Goal: Check status: Check status

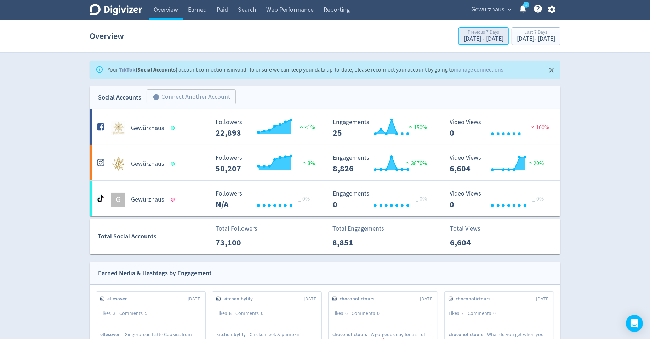
click at [461, 35] on div "Previous 7 Days Sep 5, 2025 - Sep 11, 2025" at bounding box center [484, 36] width 46 height 15
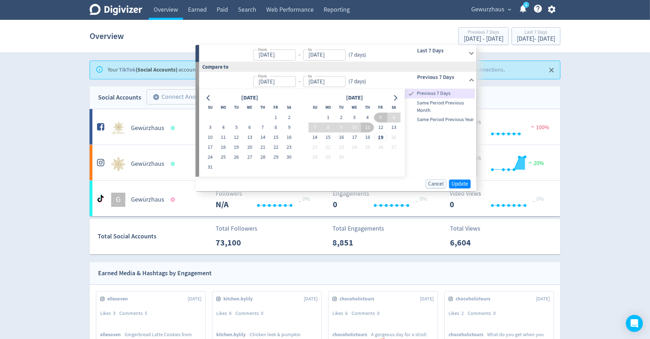
click at [209, 92] on div "August 2025 Su Mo Tu We Th Fr Sa 1 2 3 4 5 6 7 8 9 10 11 12 13 14 15 16 17 18 1…" at bounding box center [302, 133] width 206 height 88
click at [209, 96] on icon "Go to previous month" at bounding box center [209, 98] width 6 height 6
click at [220, 158] on button "28" at bounding box center [223, 157] width 13 height 10
type input "[DATE]"
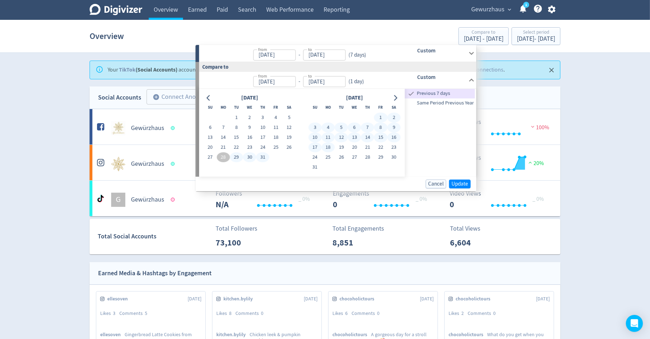
click at [328, 147] on button "18" at bounding box center [328, 147] width 13 height 10
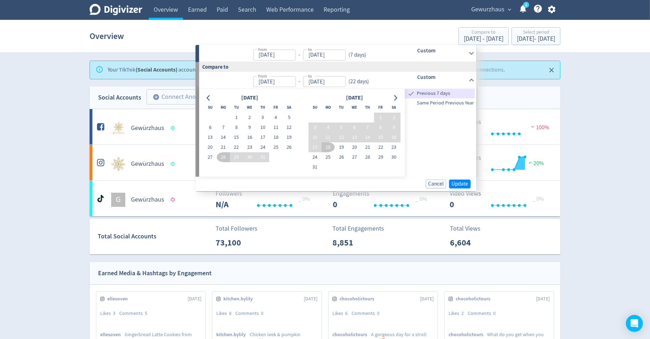
type input "Aug 18, 2025"
click at [461, 183] on span "Update" at bounding box center [460, 183] width 17 height 5
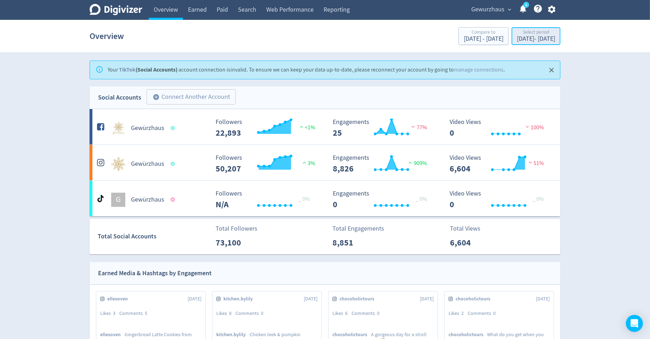
click at [521, 40] on div "Sep 12, 2025 - Sep 18, 2025" at bounding box center [536, 39] width 38 height 6
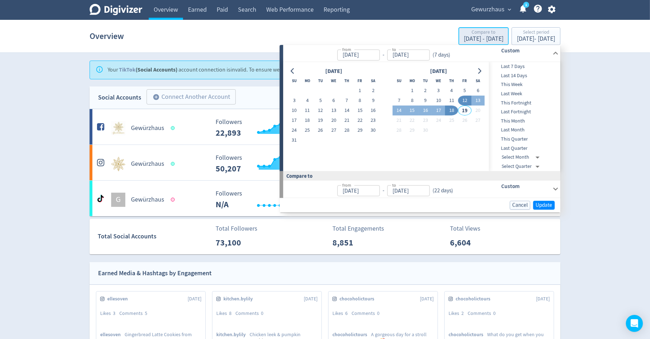
click at [464, 39] on div "Jul 28, 2025 - Aug 18, 2025" at bounding box center [484, 39] width 40 height 6
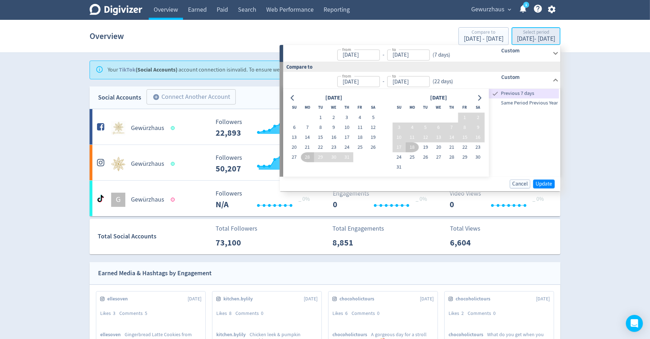
click at [517, 34] on div "Select period" at bounding box center [536, 33] width 38 height 6
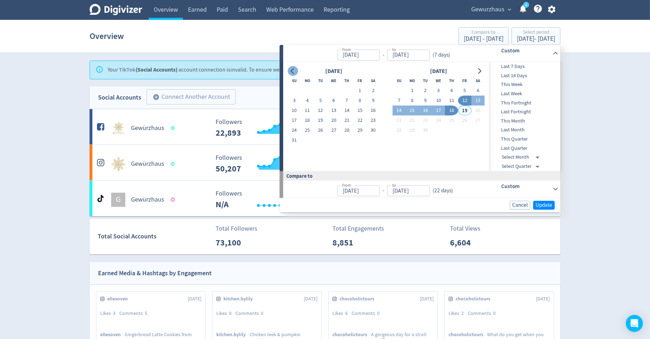
click at [290, 67] on button "Go to previous month" at bounding box center [293, 71] width 10 height 10
click at [309, 129] on button "28" at bounding box center [307, 130] width 13 height 10
type input "[DATE]"
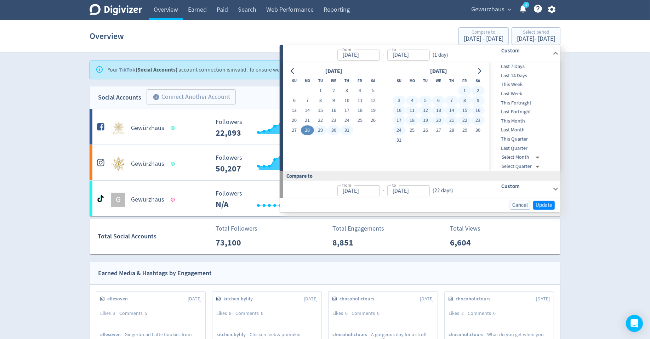
click at [399, 131] on button "24" at bounding box center [399, 130] width 13 height 10
type input "[DATE]"
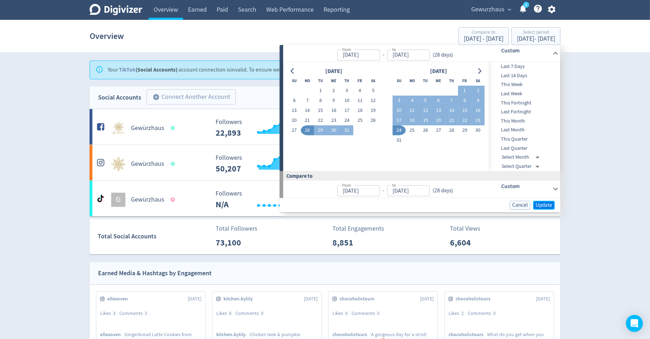
click at [544, 205] on span "Update" at bounding box center [544, 204] width 17 height 5
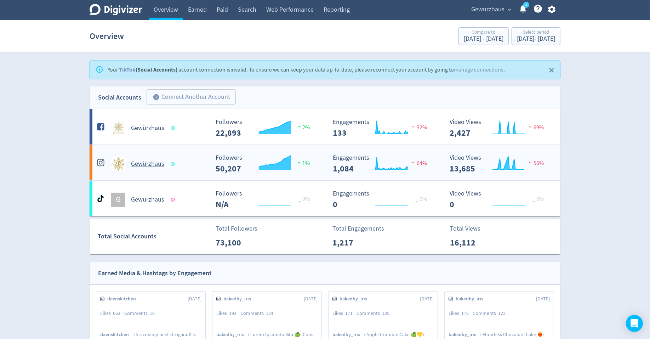
click at [140, 164] on h5 "Gewürzhaus" at bounding box center [147, 164] width 33 height 8
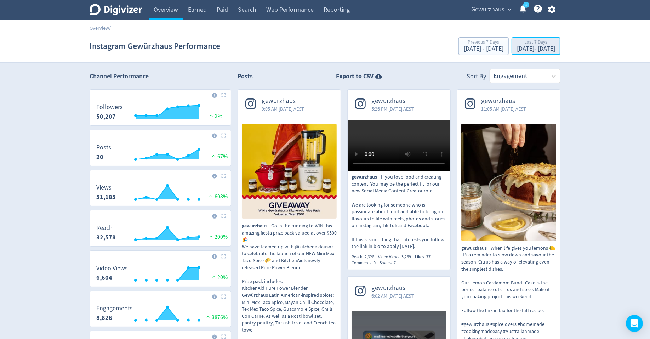
click at [517, 45] on div "Last 7 Days" at bounding box center [536, 43] width 38 height 6
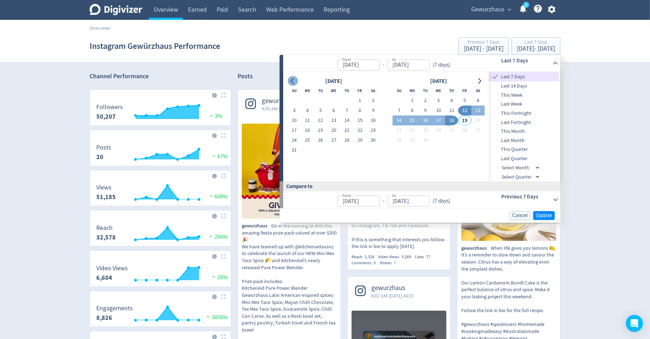
click at [290, 77] on button "Go to previous month" at bounding box center [293, 81] width 10 height 10
click at [308, 140] on button "28" at bounding box center [307, 140] width 13 height 10
type input "[DATE]"
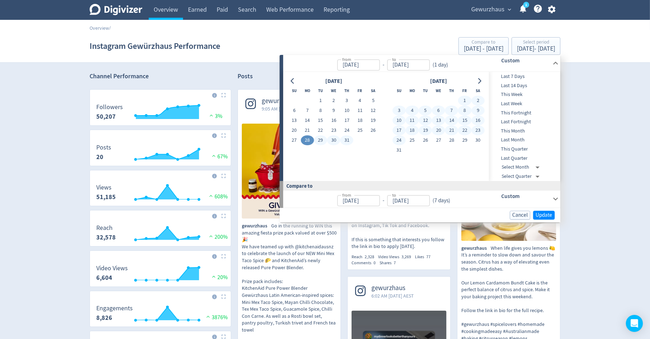
click at [399, 138] on button "24" at bounding box center [399, 140] width 13 height 10
type input "[DATE]"
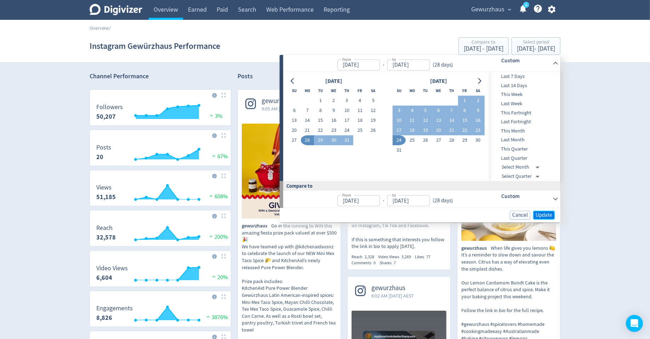
click at [540, 212] on span "Update" at bounding box center [544, 214] width 17 height 5
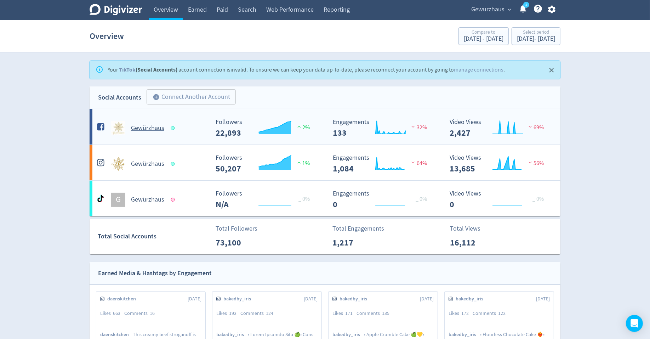
click at [145, 129] on h5 "Gewürzhaus" at bounding box center [147, 128] width 33 height 8
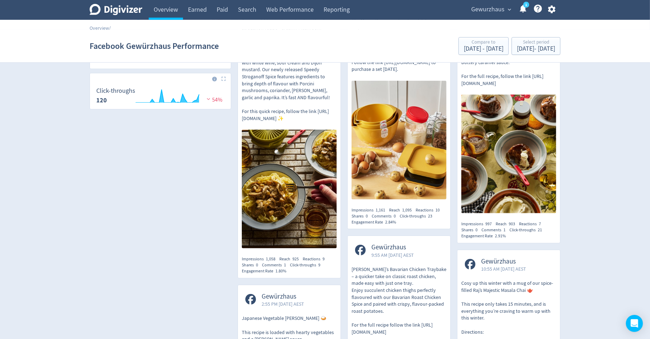
scroll to position [113, 0]
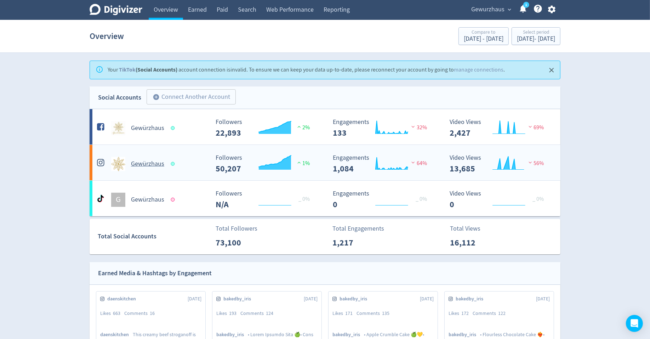
click at [148, 164] on h5 "Gewürzhaus" at bounding box center [147, 164] width 33 height 8
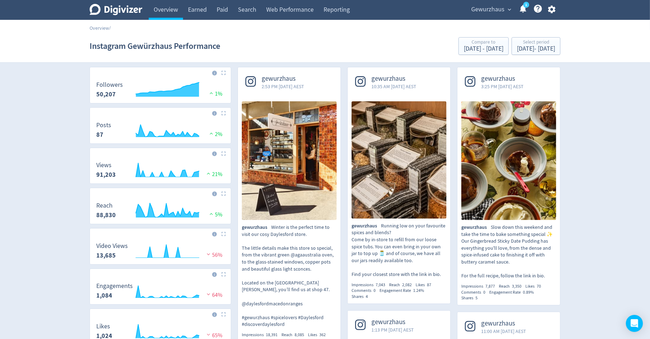
scroll to position [25, 0]
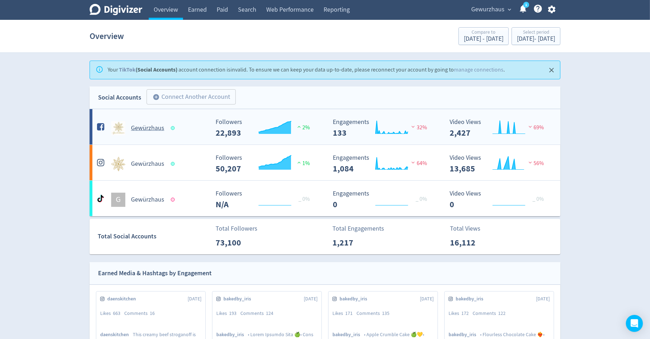
click at [144, 124] on h5 "Gewürzhaus" at bounding box center [147, 128] width 33 height 8
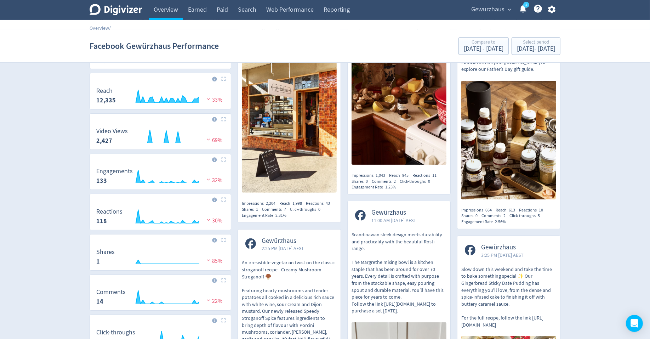
scroll to position [111, 0]
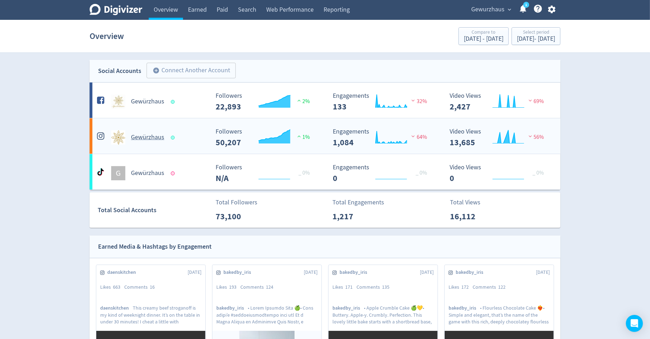
click at [151, 137] on h5 "Gewürzhaus" at bounding box center [147, 137] width 33 height 8
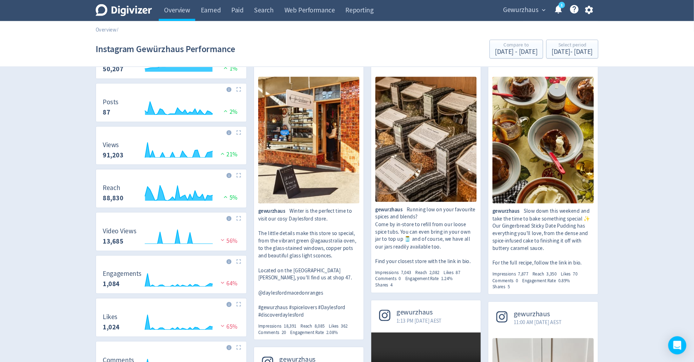
scroll to position [52, 0]
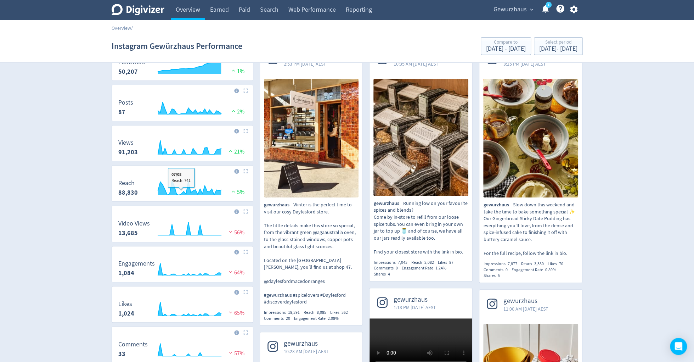
scroll to position [0, 0]
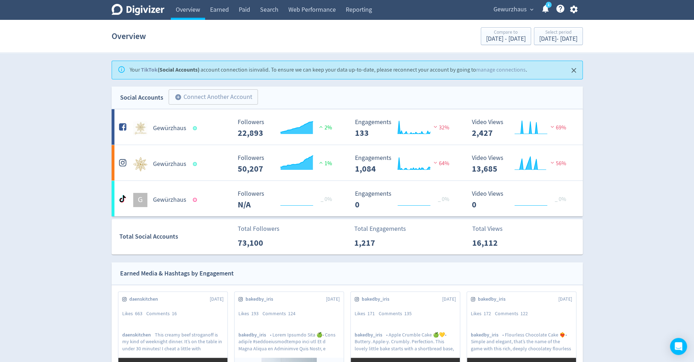
click at [161, 100] on div "Social Accounts" at bounding box center [141, 97] width 43 height 10
click at [162, 129] on h5 "Gewürzhaus" at bounding box center [169, 128] width 33 height 8
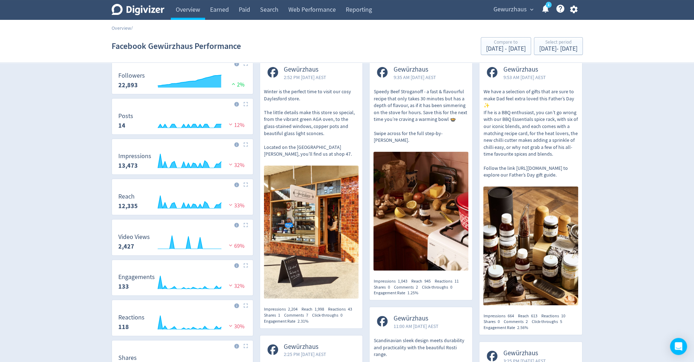
scroll to position [31, 0]
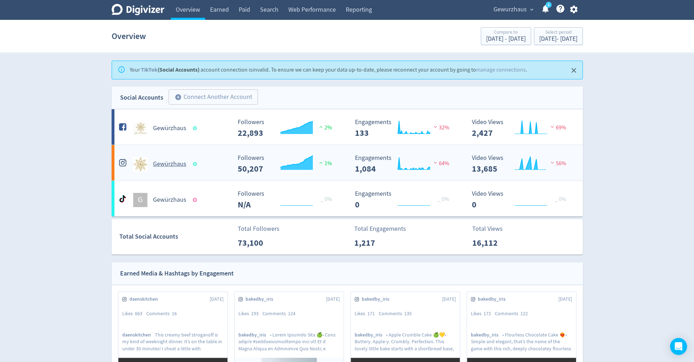
click at [164, 163] on h5 "Gewürzhaus" at bounding box center [169, 164] width 33 height 8
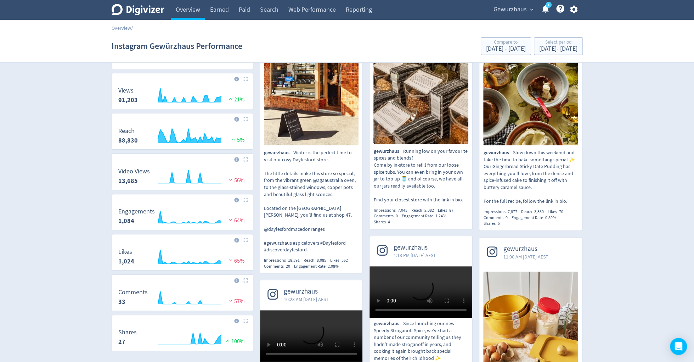
scroll to position [103, 0]
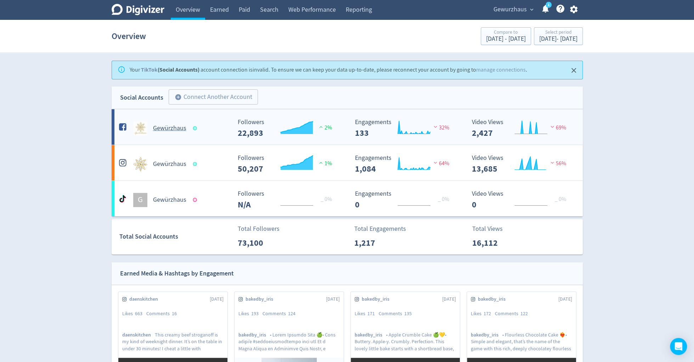
click at [169, 127] on h5 "Gewürzhaus" at bounding box center [169, 128] width 33 height 8
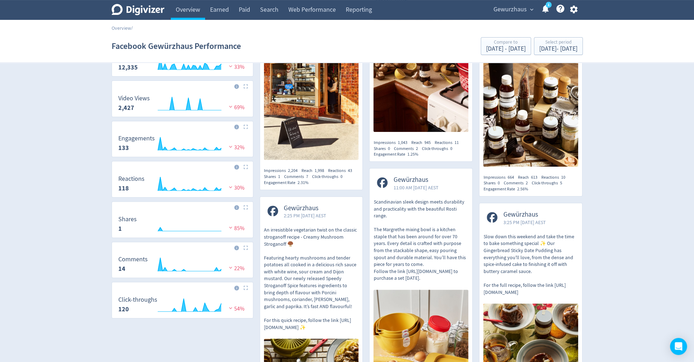
scroll to position [174, 0]
